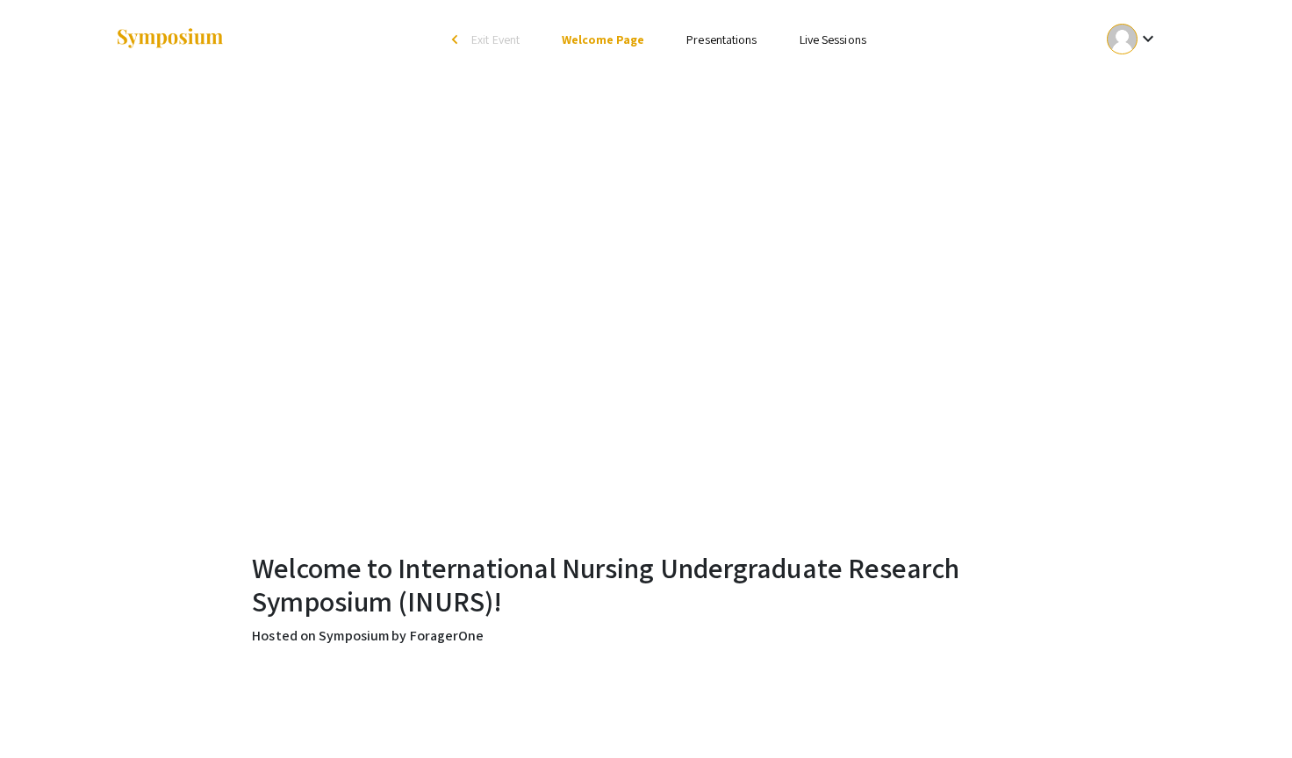
click at [718, 40] on link "Presentations" at bounding box center [721, 40] width 70 height 16
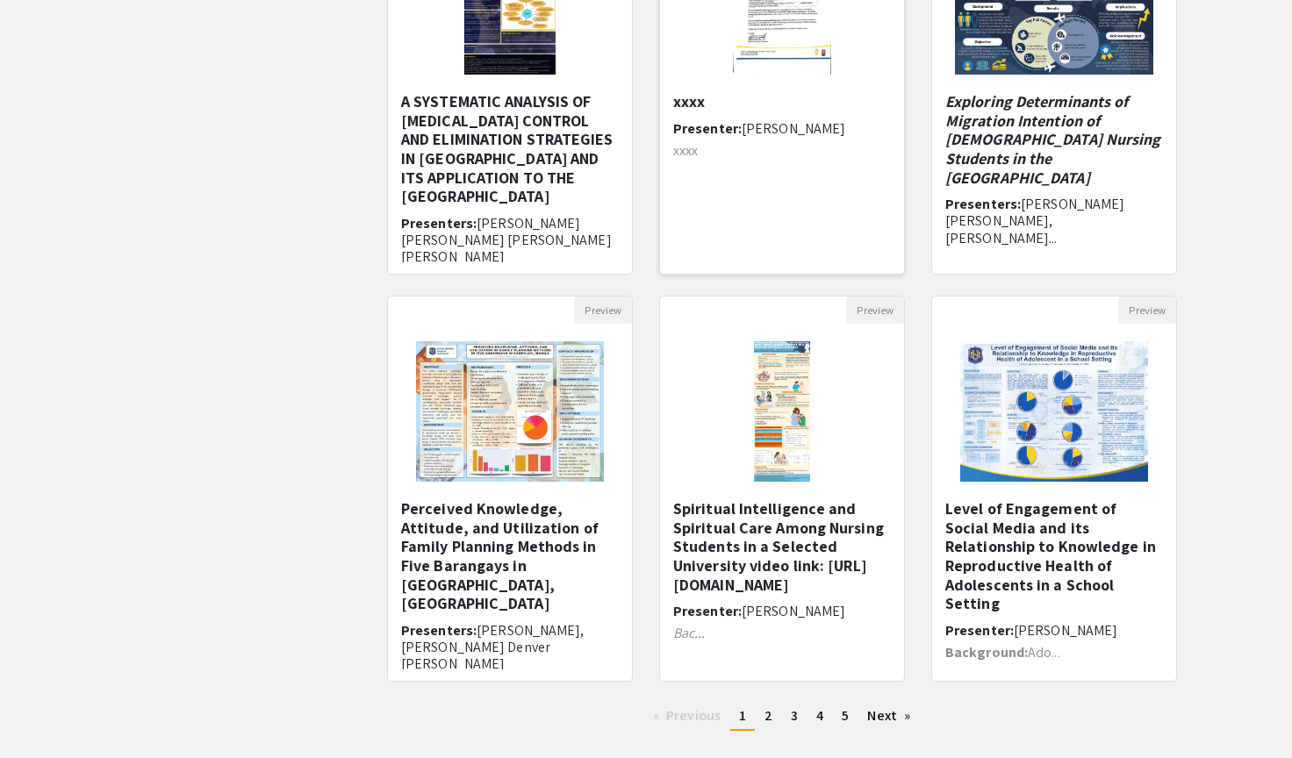
scroll to position [345, 0]
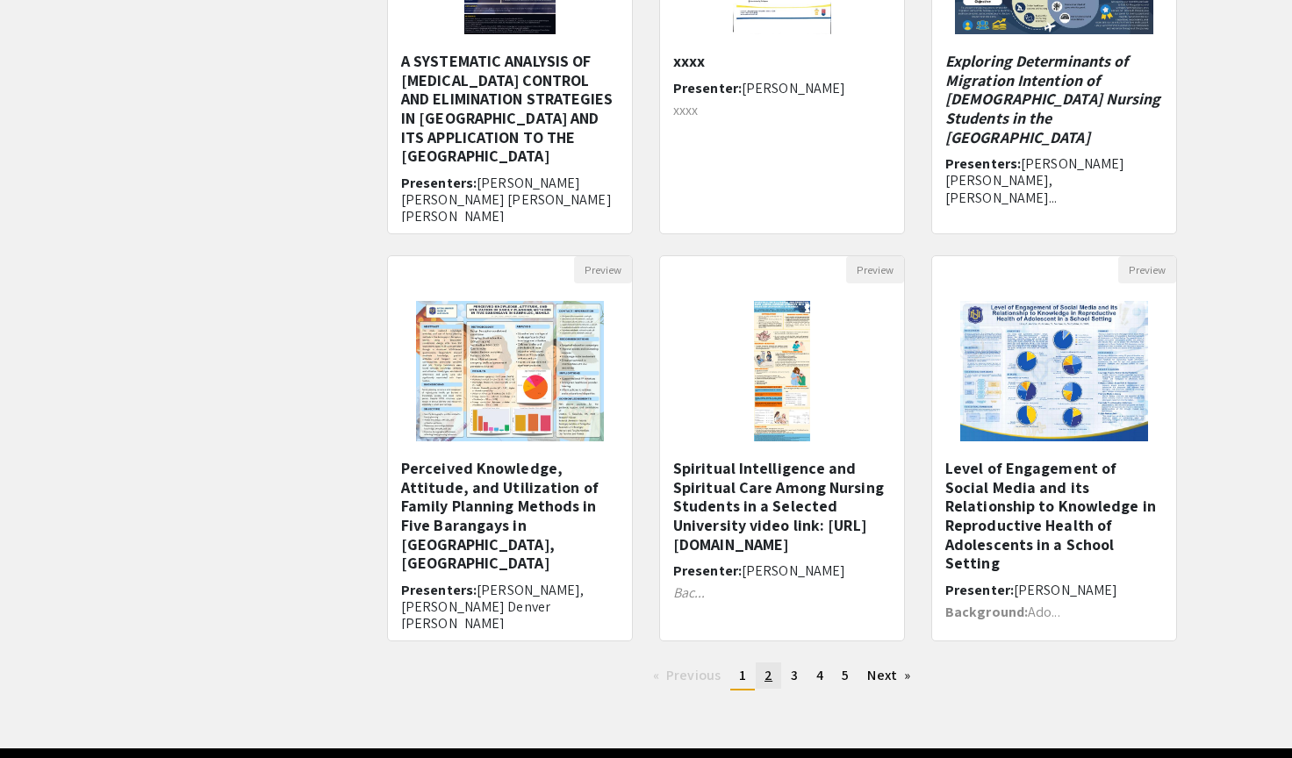
click at [761, 679] on link "page 2" at bounding box center [768, 675] width 25 height 26
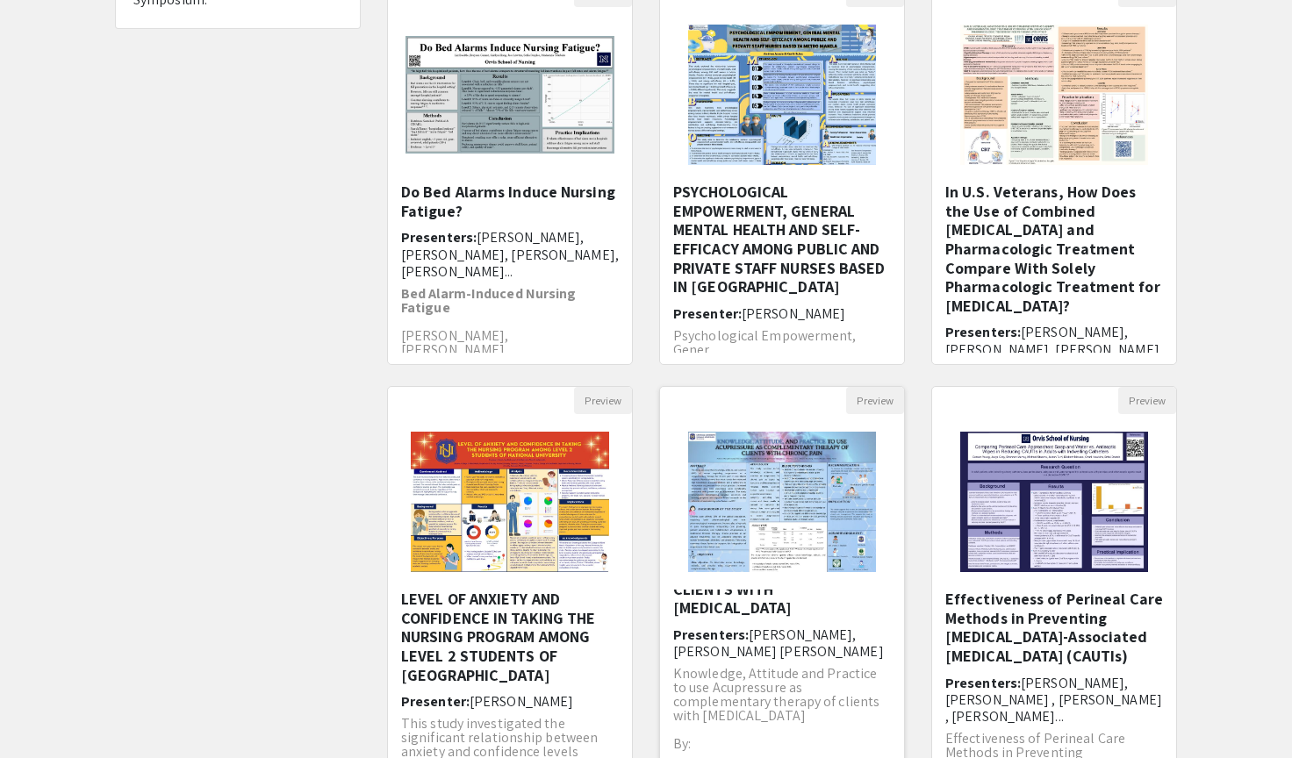
scroll to position [405, 0]
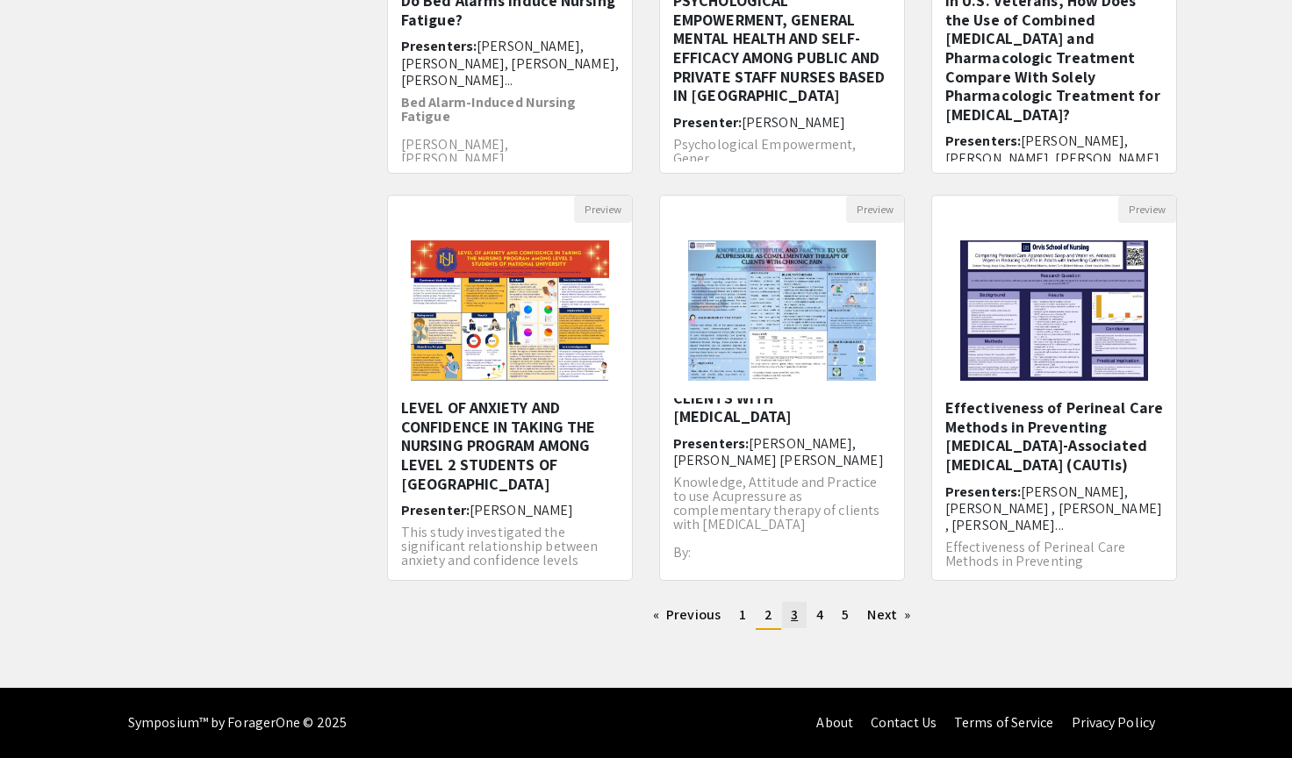
click at [798, 615] on link "page 3" at bounding box center [794, 615] width 25 height 26
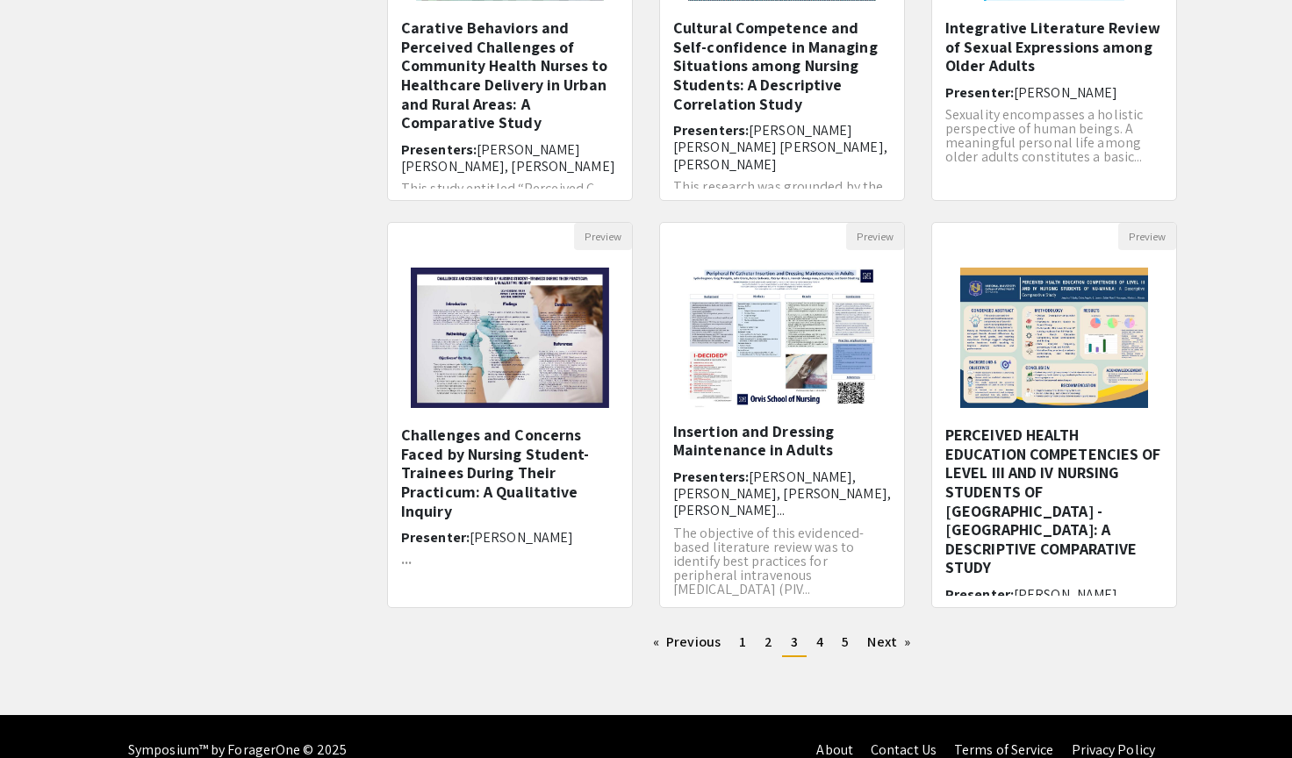
scroll to position [405, 0]
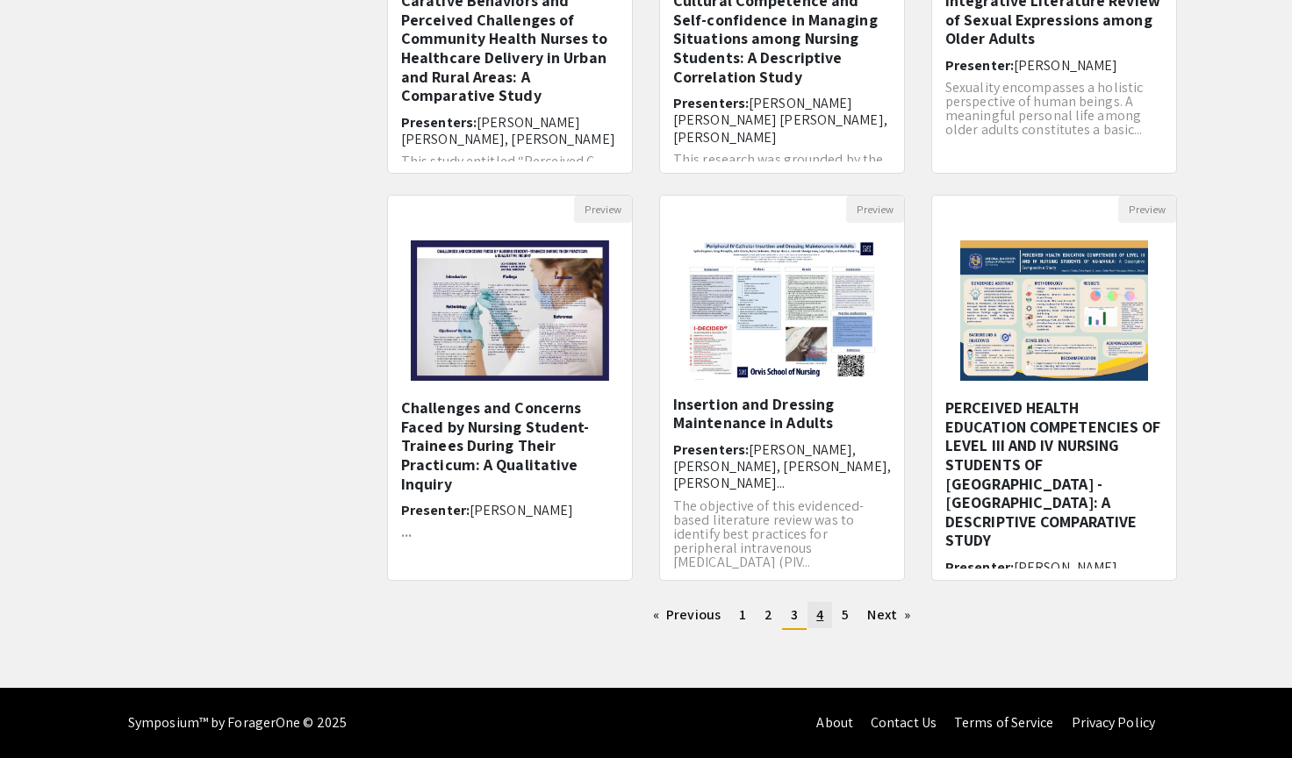
click at [823, 619] on link "page 4" at bounding box center [819, 615] width 25 height 26
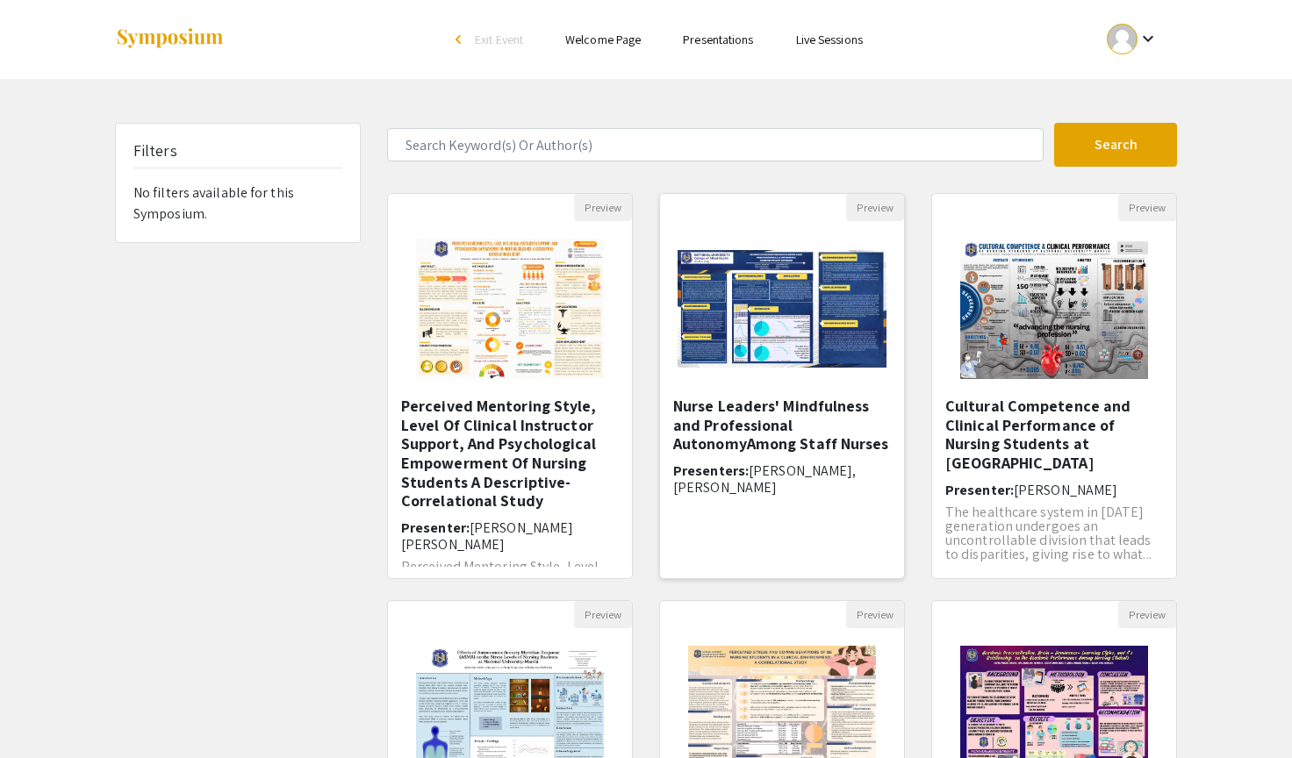
click at [795, 455] on div "Nurse Leaders' Mindfulness and Professional AutonomyAmong Staff Nurses Presente…" at bounding box center [782, 482] width 218 height 170
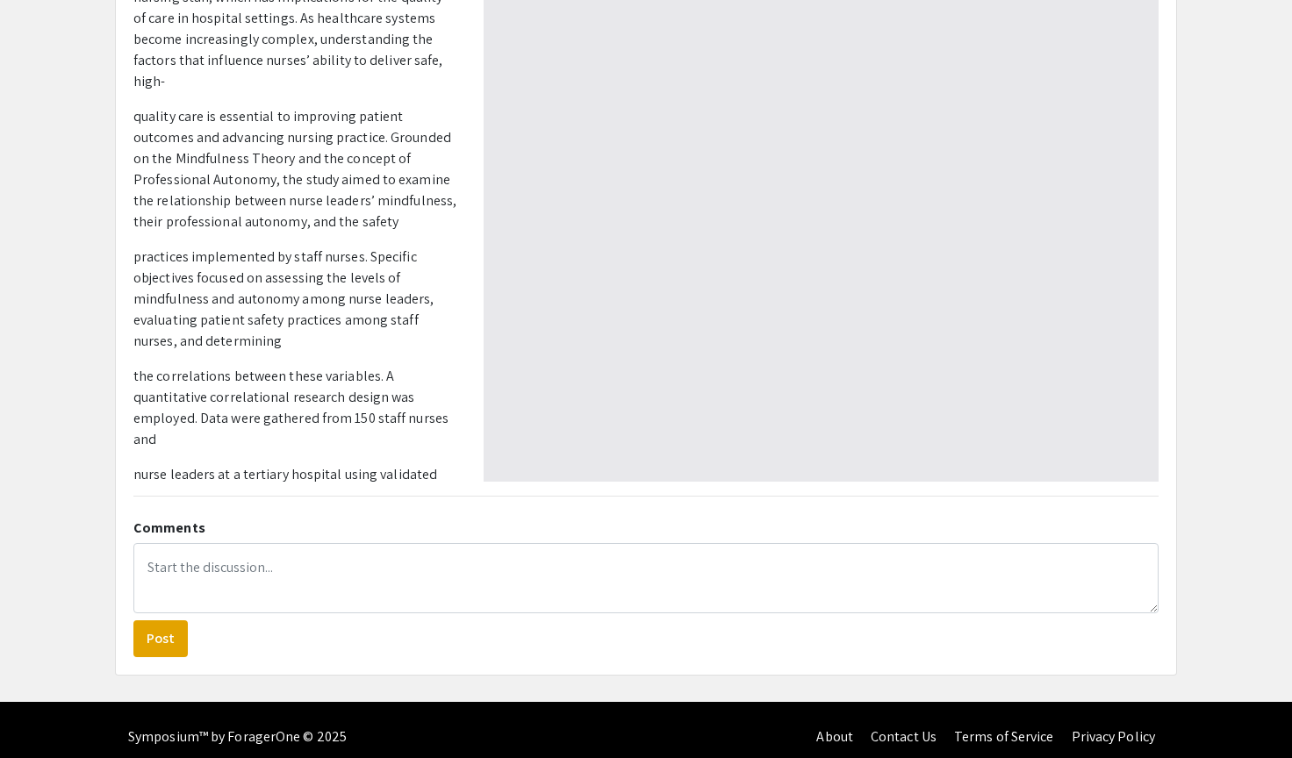
scroll to position [450, 0]
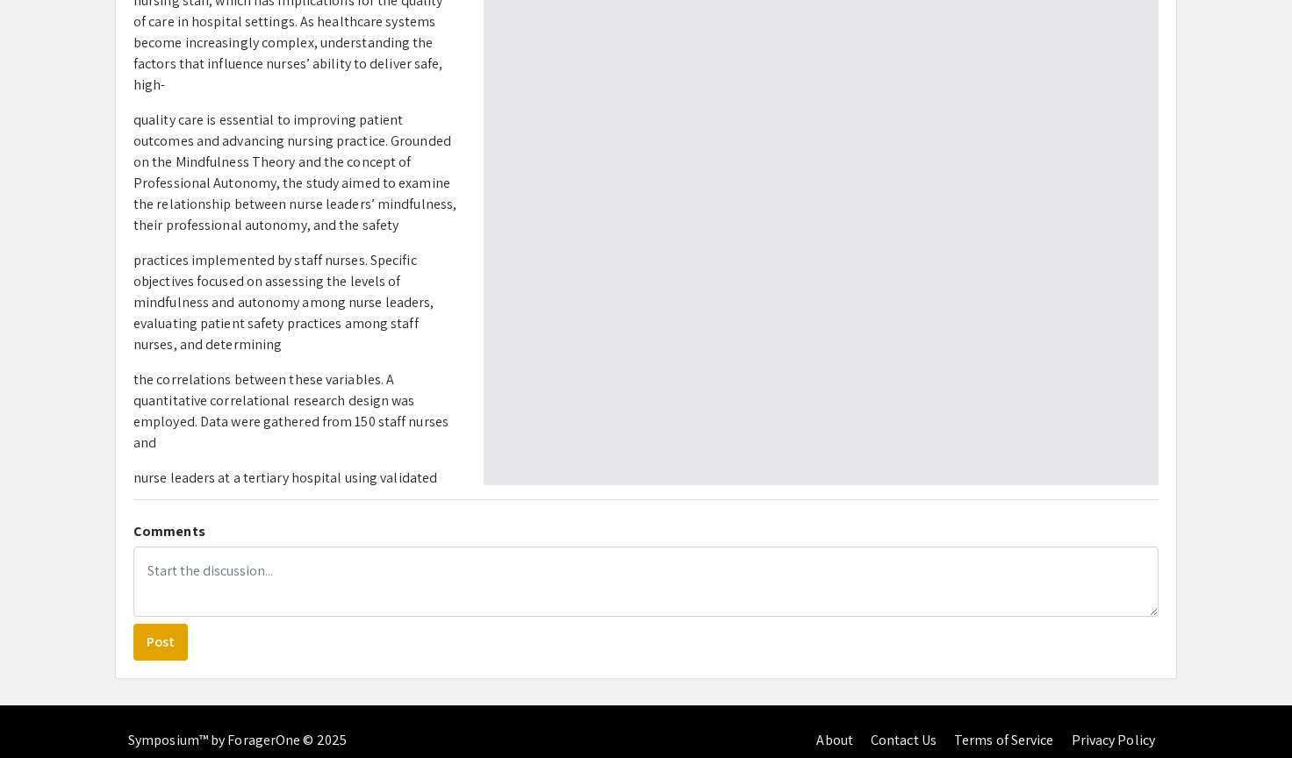
type input "0"
select select "custom"
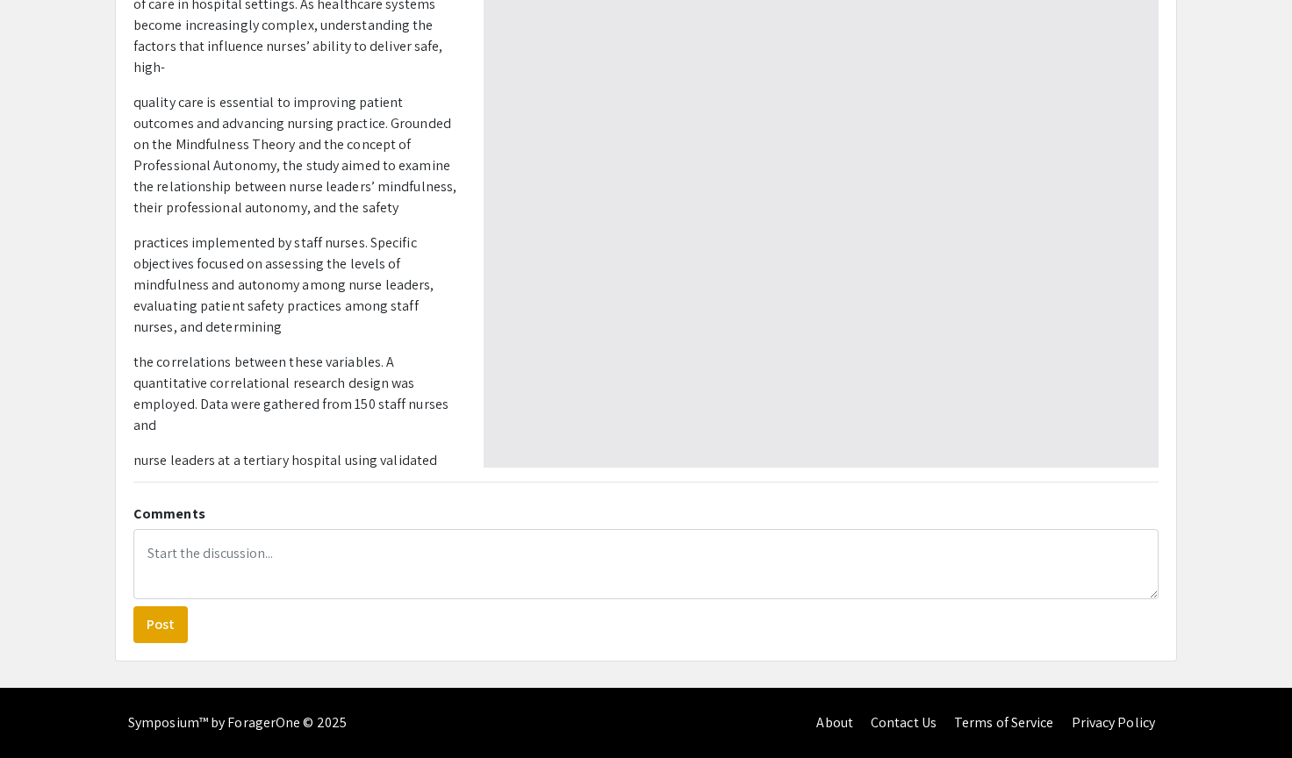
scroll to position [0, 0]
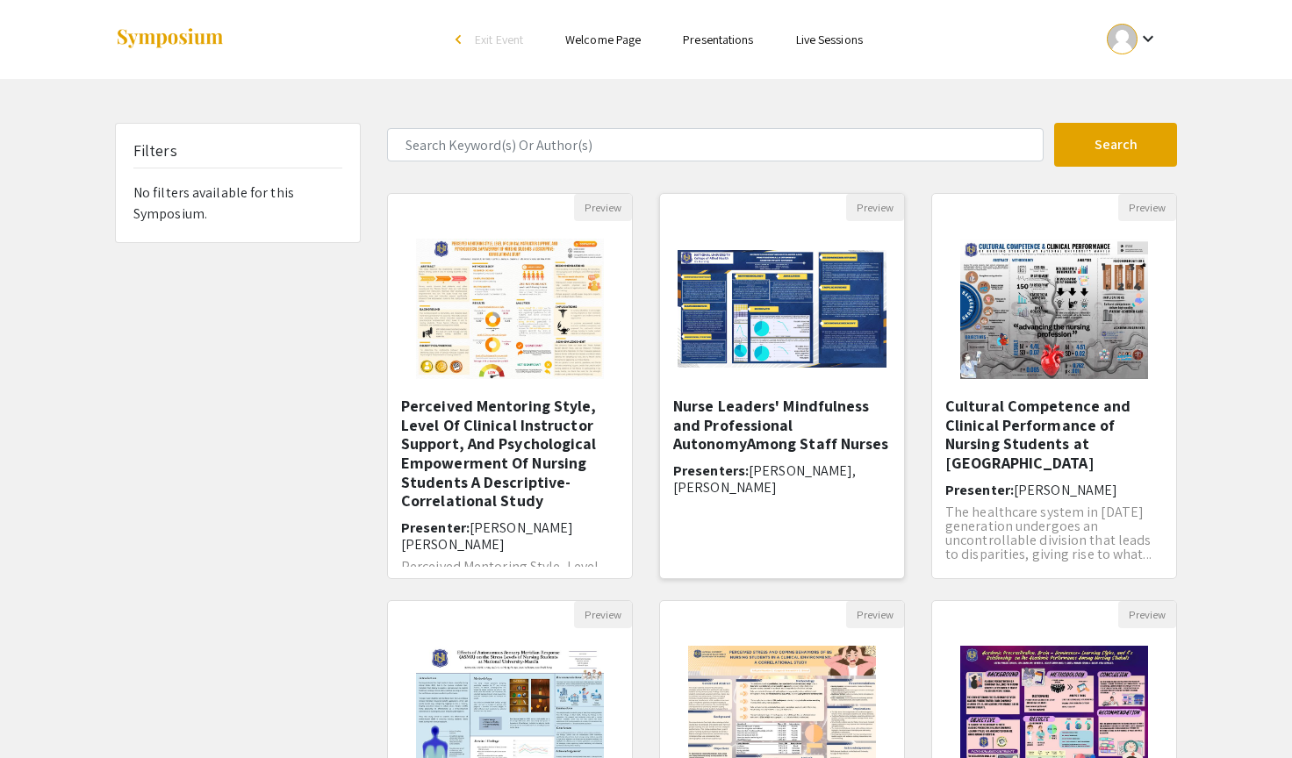
scroll to position [405, 0]
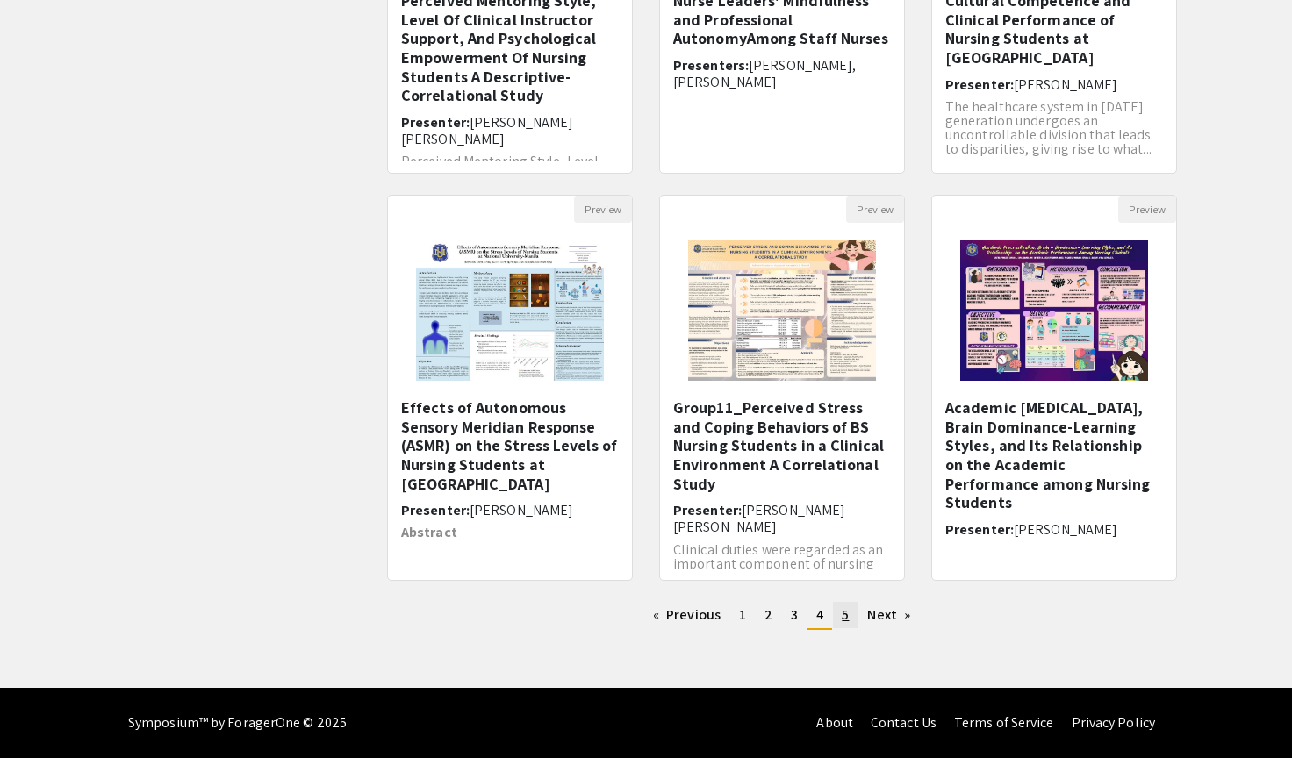
click at [848, 619] on span "5" at bounding box center [844, 614] width 7 height 18
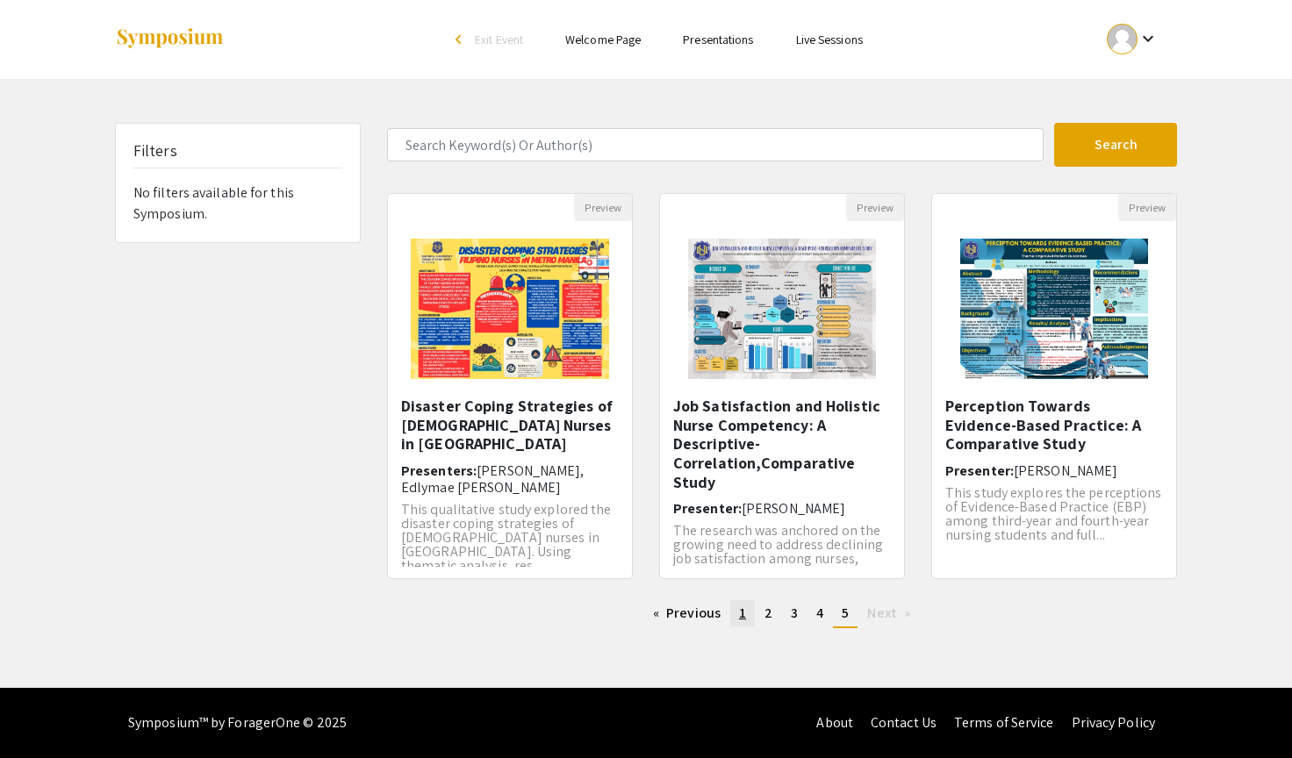
click at [748, 614] on link "page 1" at bounding box center [742, 613] width 25 height 26
